Goal: Contribute content: Contribute content

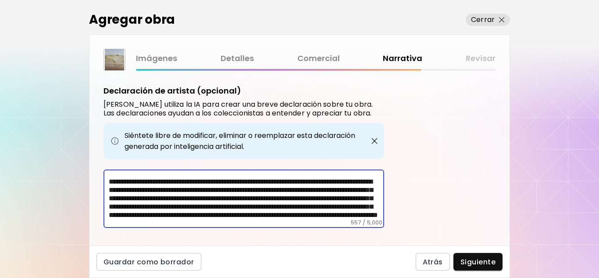
scroll to position [55, 0]
type textarea "**********"
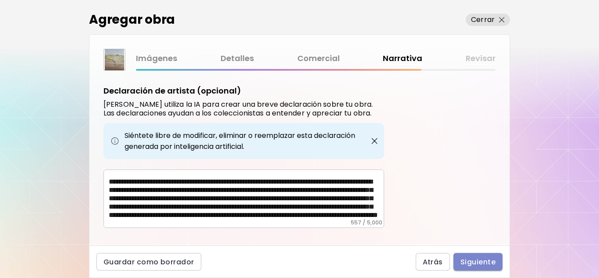
click at [474, 259] on span "Siguiente" at bounding box center [478, 261] width 35 height 9
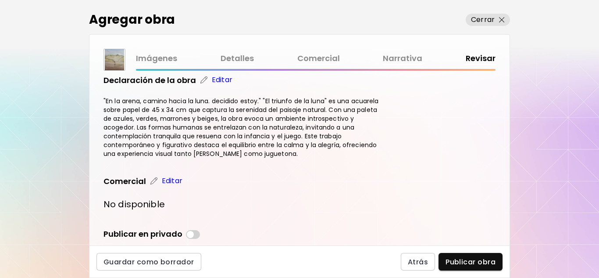
scroll to position [295, 0]
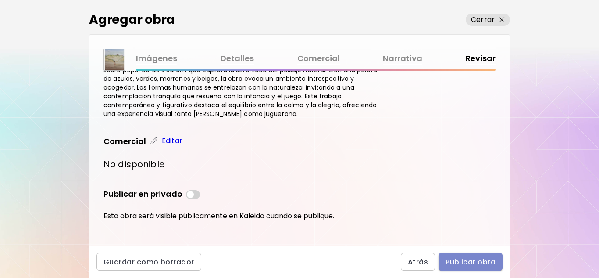
click at [472, 264] on span "Publicar obra" at bounding box center [471, 261] width 50 height 9
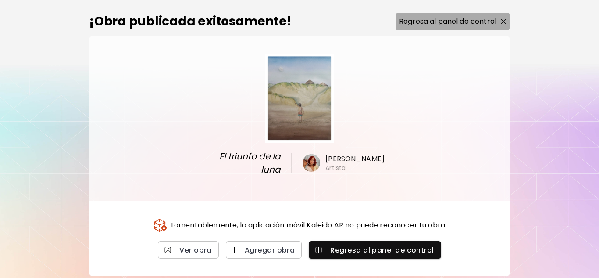
click at [468, 25] on p "Regresa al panel de control" at bounding box center [447, 21] width 97 height 11
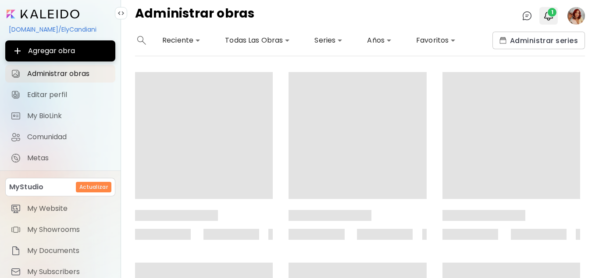
click at [557, 14] on div at bounding box center [549, 16] width 18 height 18
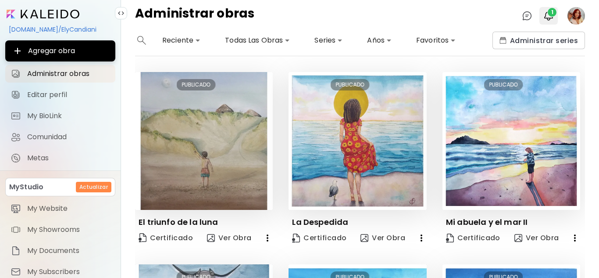
click at [557, 14] on div at bounding box center [549, 16] width 18 height 18
click at [554, 14] on span "1" at bounding box center [552, 12] width 9 height 9
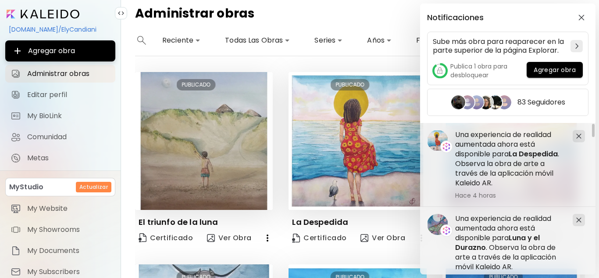
click at [554, 14] on div "Notificaciones" at bounding box center [500, 17] width 147 height 9
click at [579, 20] on img "button" at bounding box center [582, 17] width 6 height 6
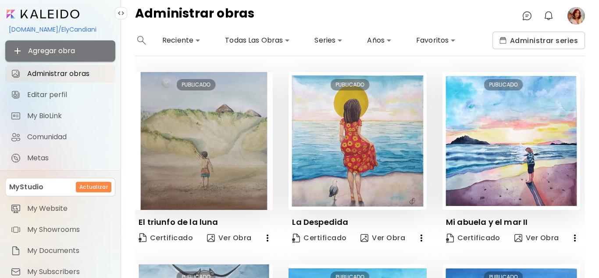
click at [75, 48] on span "Agregar obra" at bounding box center [60, 51] width 96 height 11
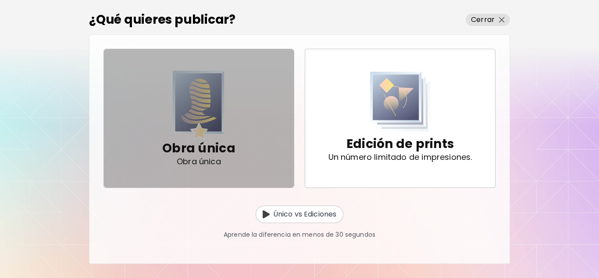
click at [240, 100] on span "Obra única Obra única" at bounding box center [199, 118] width 176 height 93
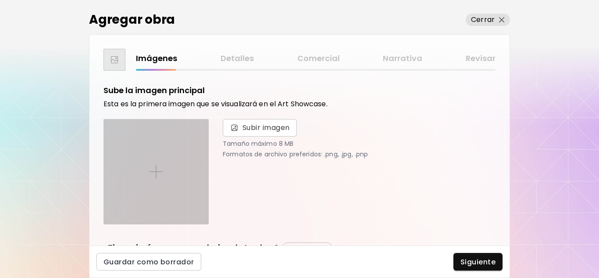
click at [152, 185] on div at bounding box center [156, 171] width 104 height 104
click at [0, 0] on input "file" at bounding box center [0, 0] width 0 height 0
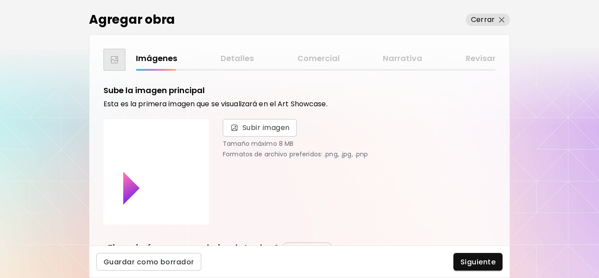
drag, startPoint x: 504, startPoint y: 108, endPoint x: 511, endPoint y: 139, distance: 32.2
click at [512, 161] on div "Agregar obra Cerrar Imágenes Detalles Comercial Narrativa Revisar Sube la image…" at bounding box center [299, 139] width 599 height 278
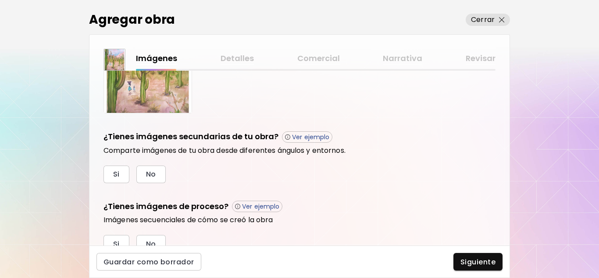
scroll to position [281, 0]
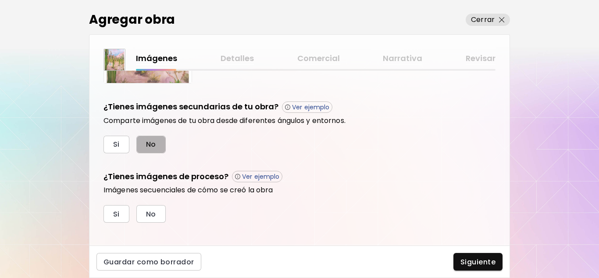
click at [150, 142] on span "No" at bounding box center [151, 143] width 10 height 9
drag, startPoint x: 157, startPoint y: 224, endPoint x: 158, endPoint y: 217, distance: 7.2
click at [158, 217] on div "Sube la imagen principal Esta es la primera imagen que se visualizará en el Art…" at bounding box center [299, 158] width 420 height 175
click at [158, 217] on button "No" at bounding box center [150, 214] width 29 height 18
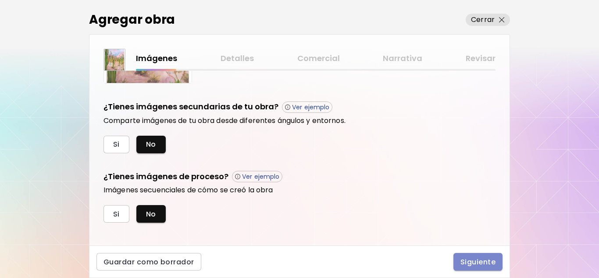
click at [482, 257] on span "Siguiente" at bounding box center [478, 261] width 35 height 9
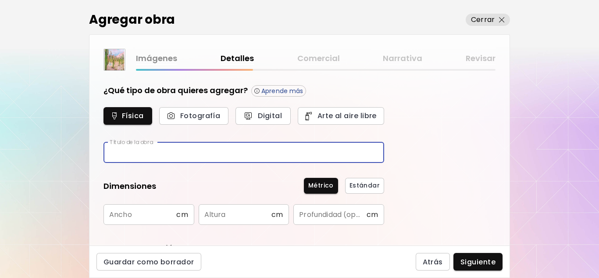
click at [266, 152] on input "text" at bounding box center [244, 152] width 281 height 21
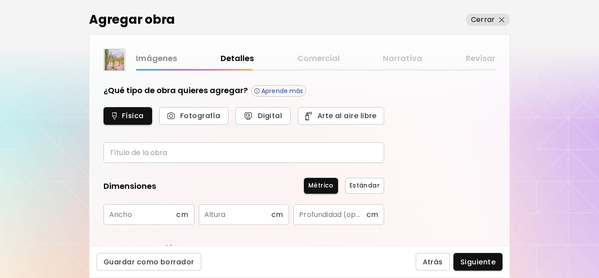
click at [448, 139] on div "¿Qué tipo de obra quieres agregar? Aprende más Física Fotografía Digital Arte a…" at bounding box center [299, 158] width 420 height 175
click at [556, 131] on div "Agregar obra Cerrar Imágenes Detalles Comercial Narrativa Revisar ¿Qué tipo de …" at bounding box center [299, 139] width 599 height 278
click at [276, 152] on input "text" at bounding box center [244, 152] width 281 height 21
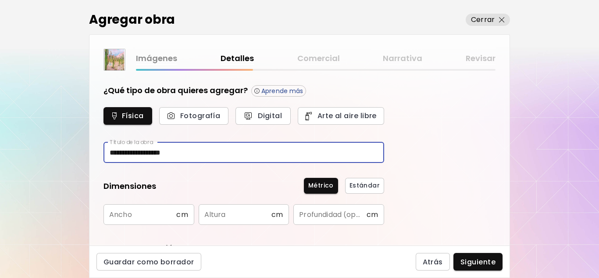
type input "**********"
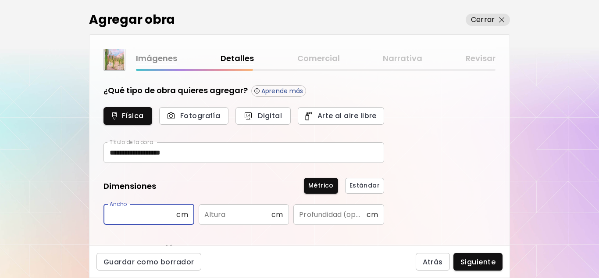
click at [151, 210] on input "text" at bounding box center [140, 214] width 73 height 21
type input "**"
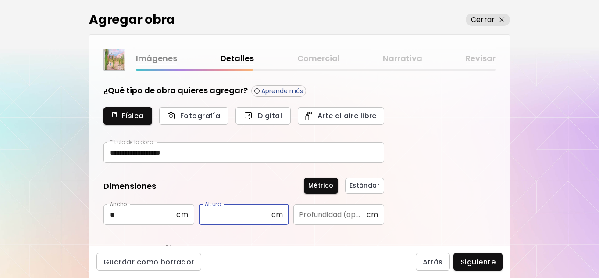
click at [240, 215] on input "text" at bounding box center [235, 214] width 73 height 21
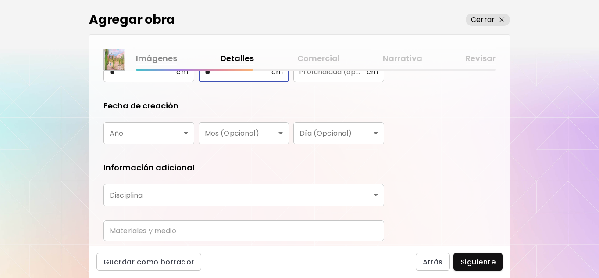
scroll to position [143, 0]
type input "**"
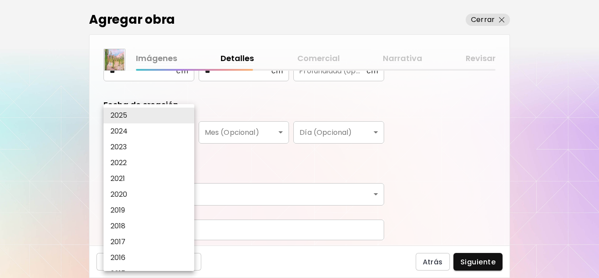
click at [178, 129] on body "**********" at bounding box center [299, 139] width 599 height 278
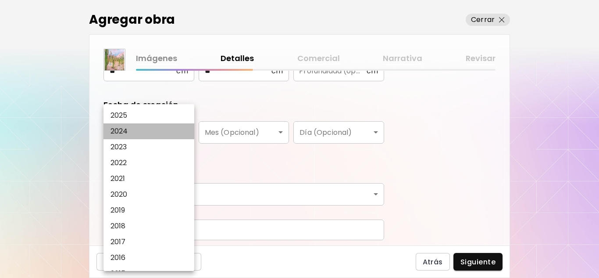
click at [125, 131] on p "2024" at bounding box center [120, 131] width 18 height 11
type input "****"
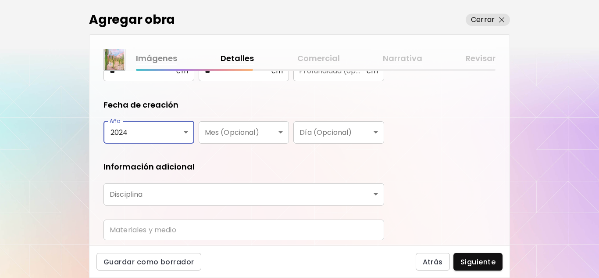
click at [150, 201] on body "**********" at bounding box center [299, 139] width 599 height 278
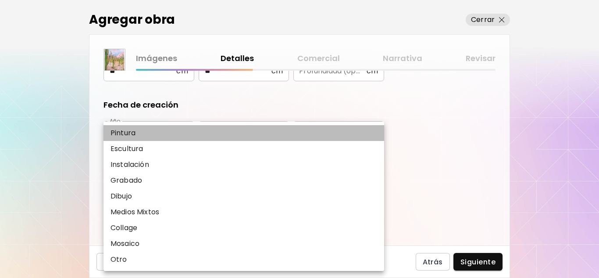
click at [134, 131] on p "Pintura" at bounding box center [123, 133] width 25 height 11
type input "********"
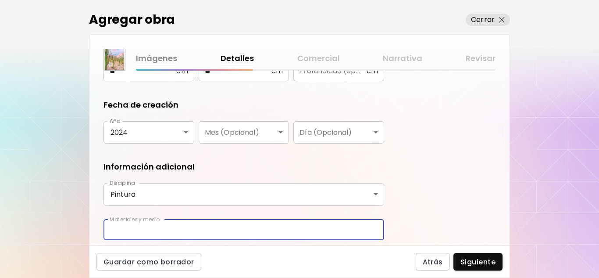
click at [159, 232] on input "text" at bounding box center [244, 229] width 281 height 21
type input "**********"
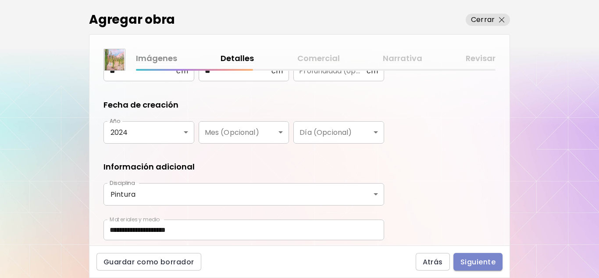
click at [489, 263] on span "Siguiente" at bounding box center [478, 261] width 35 height 9
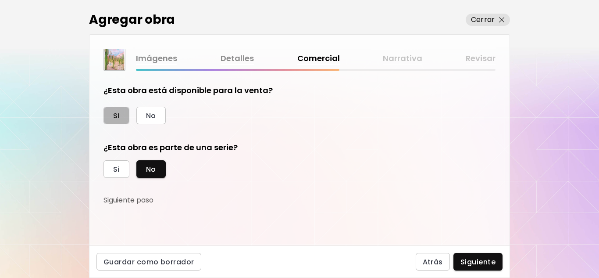
click at [124, 111] on button "Si" at bounding box center [117, 116] width 26 height 18
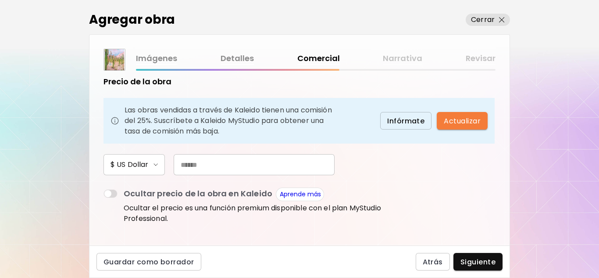
scroll to position [72, 0]
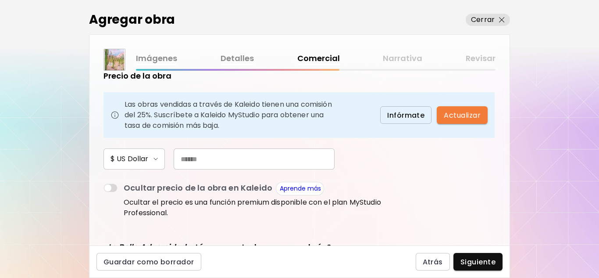
click at [232, 157] on input "text" at bounding box center [254, 158] width 161 height 21
type input "***"
drag, startPoint x: 505, startPoint y: 159, endPoint x: 507, endPoint y: 196, distance: 37.3
click at [507, 196] on div "¿Esta obra está disponible para la venta? Si No Precio de la obra Las obras ven…" at bounding box center [299, 158] width 420 height 175
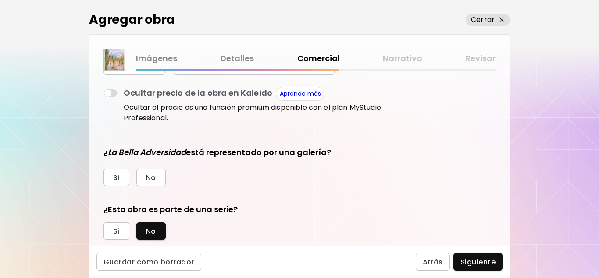
scroll to position [169, 0]
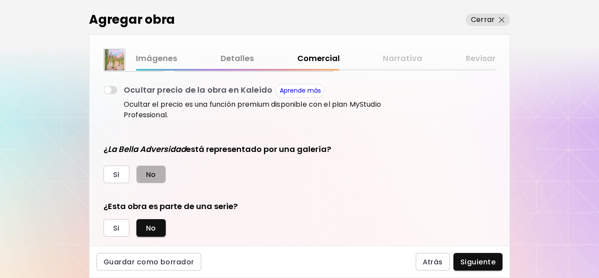
click at [156, 169] on button "No" at bounding box center [150, 174] width 29 height 18
click at [468, 265] on span "Siguiente" at bounding box center [478, 261] width 35 height 9
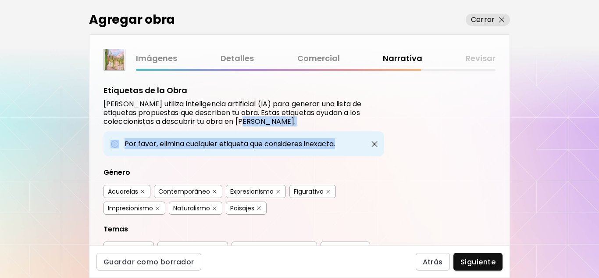
drag, startPoint x: 510, startPoint y: 124, endPoint x: 510, endPoint y: 150, distance: 26.3
click at [510, 150] on div "Agregar obra Cerrar Imágenes Detalles Comercial Narrativa Revisar Etiquetas de …" at bounding box center [299, 139] width 599 height 278
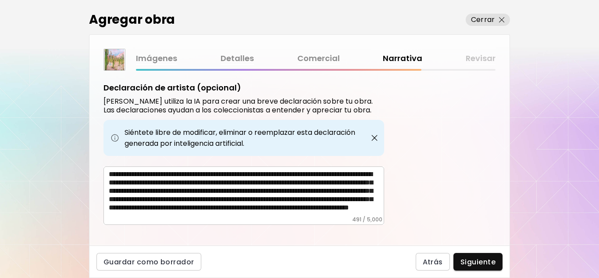
scroll to position [347, 0]
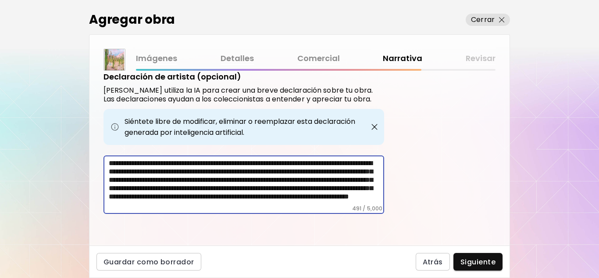
click at [283, 177] on textarea "**********" at bounding box center [246, 182] width 275 height 46
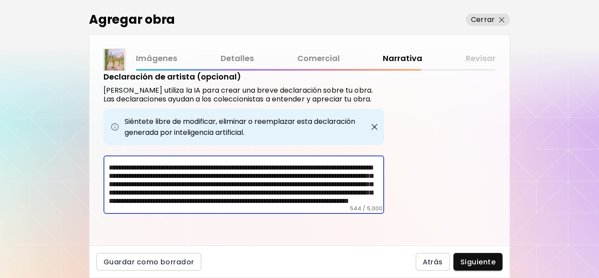
scroll to position [46, 0]
type textarea "**********"
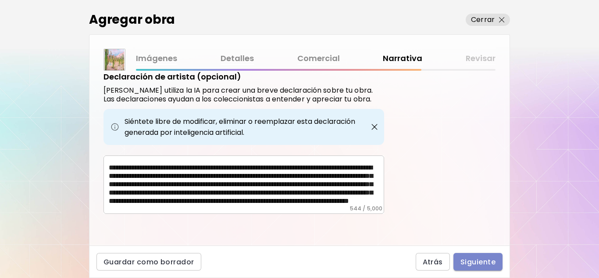
click at [482, 259] on span "Siguiente" at bounding box center [478, 261] width 35 height 9
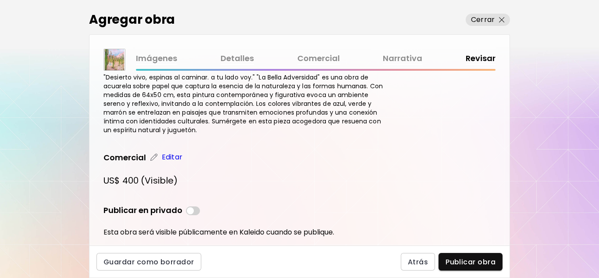
scroll to position [315, 0]
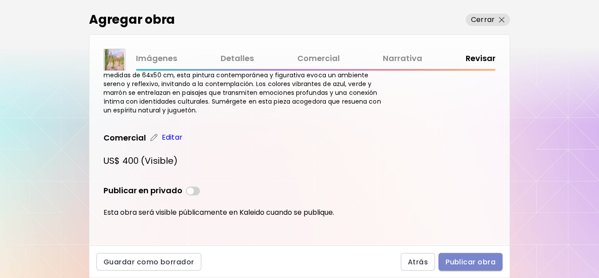
click at [483, 258] on span "Publicar obra" at bounding box center [471, 261] width 50 height 9
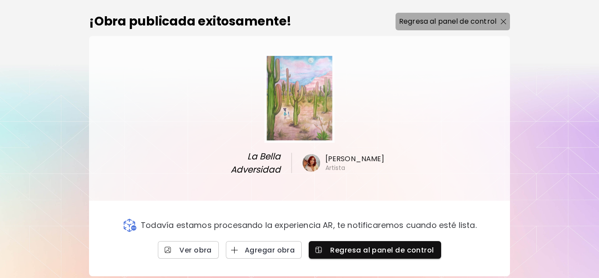
click at [477, 15] on button "Regresa al panel de control" at bounding box center [453, 22] width 114 height 18
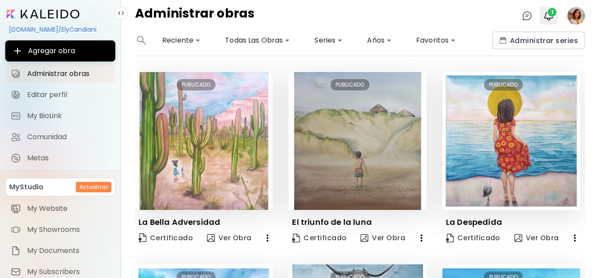
click at [550, 14] on span "1" at bounding box center [552, 12] width 9 height 9
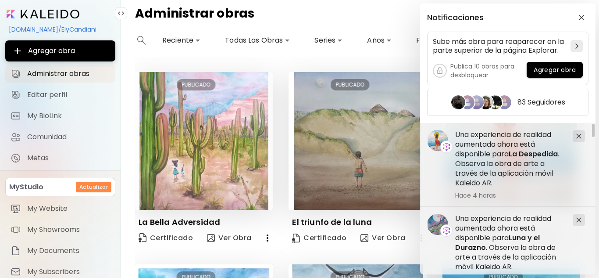
drag, startPoint x: 118, startPoint y: 153, endPoint x: 123, endPoint y: 199, distance: 46.0
click at [123, 199] on div "Notificaciones Sube más obra para reaparecer en la parte superior de la página …" at bounding box center [299, 139] width 599 height 278
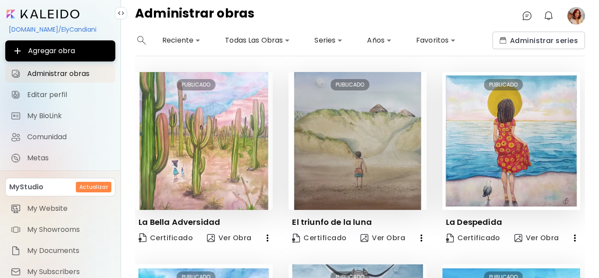
click at [35, 16] on input "image" at bounding box center [43, 14] width 73 height 9
